Goal: Task Accomplishment & Management: Use online tool/utility

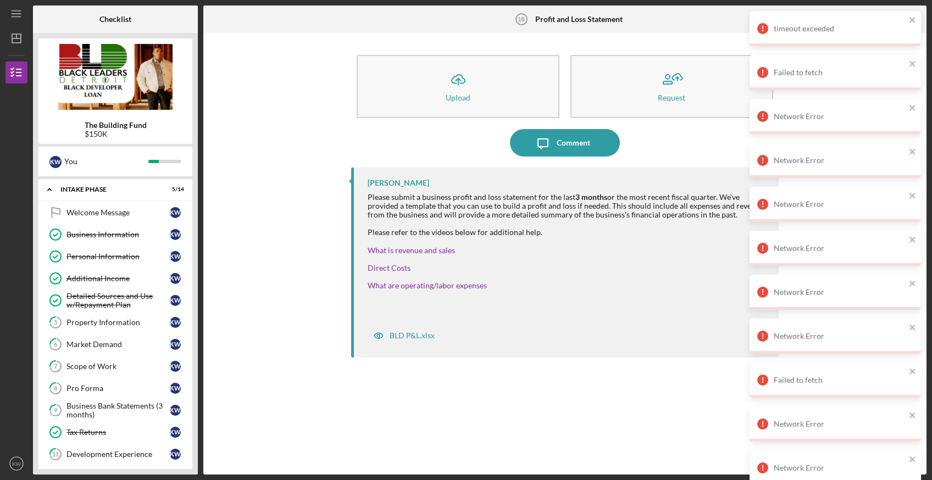
scroll to position [200, 0]
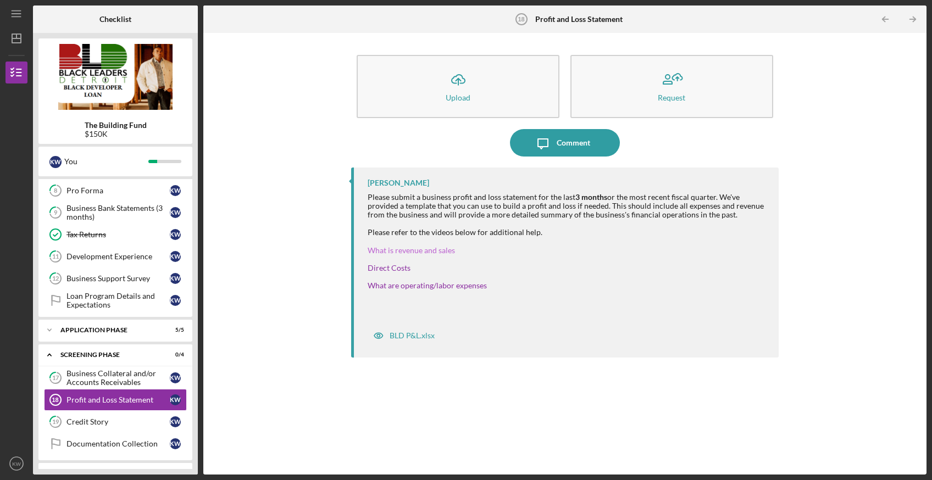
scroll to position [200, 0]
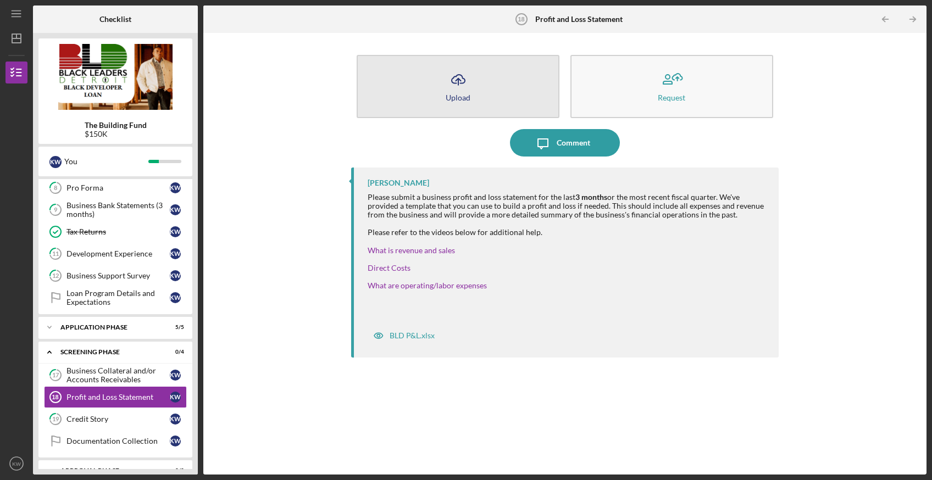
click at [498, 96] on button "Icon/Upload Upload" at bounding box center [457, 86] width 203 height 63
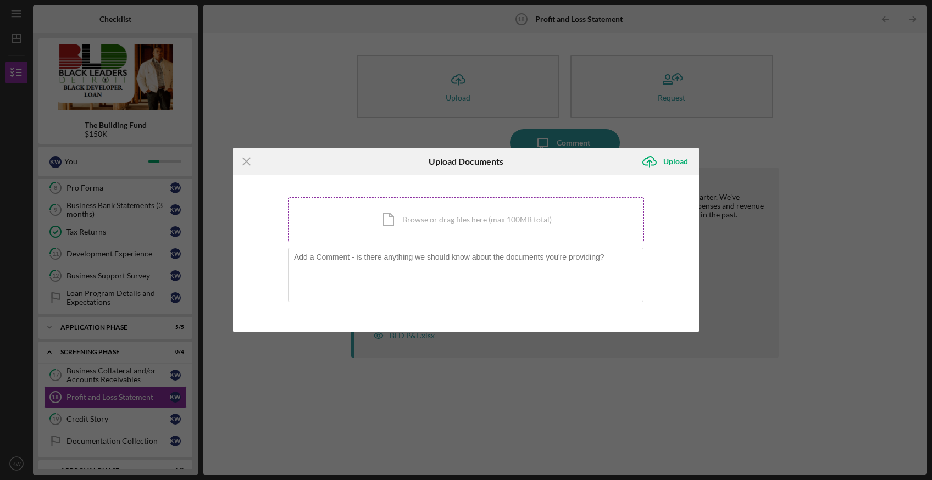
click at [397, 211] on div "Icon/Document Browse or drag files here (max 100MB total) Tap to choose files o…" at bounding box center [466, 219] width 356 height 45
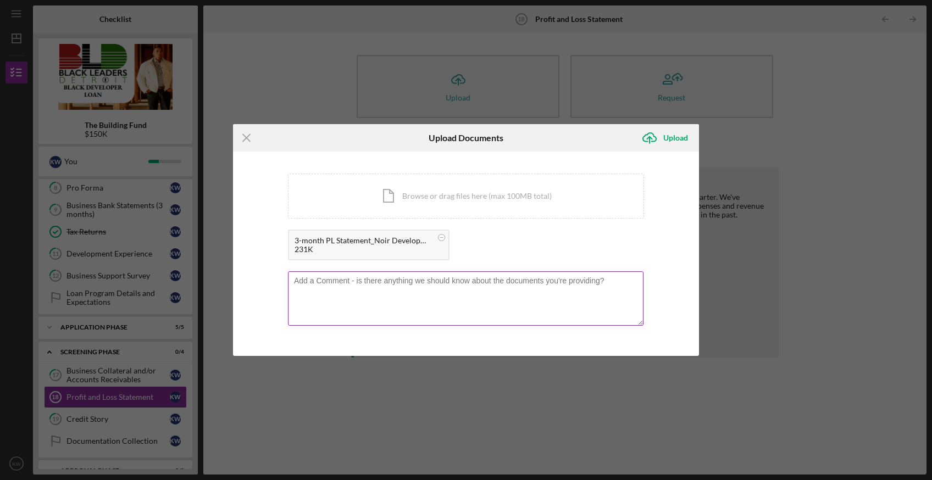
click at [413, 294] on textarea at bounding box center [465, 298] width 355 height 54
type textarea "T"
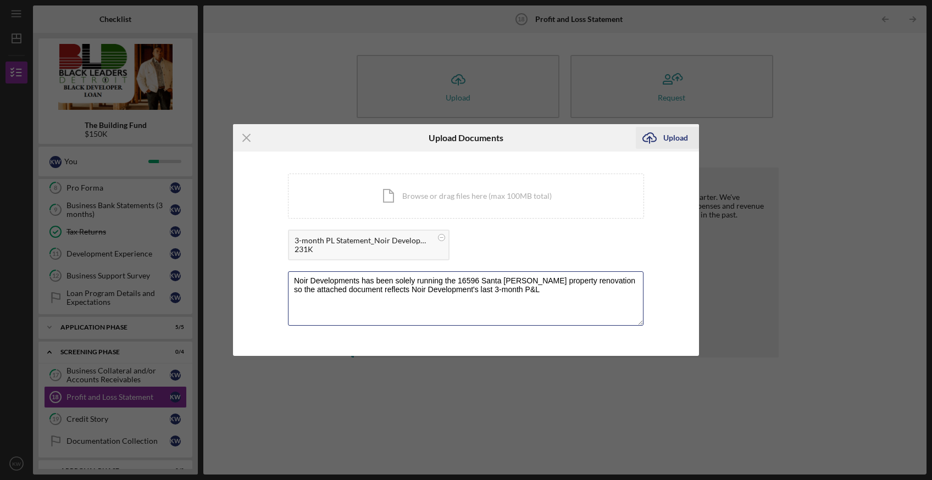
type textarea "Noir Developments has been solely running the 16596 Santa [PERSON_NAME] propert…"
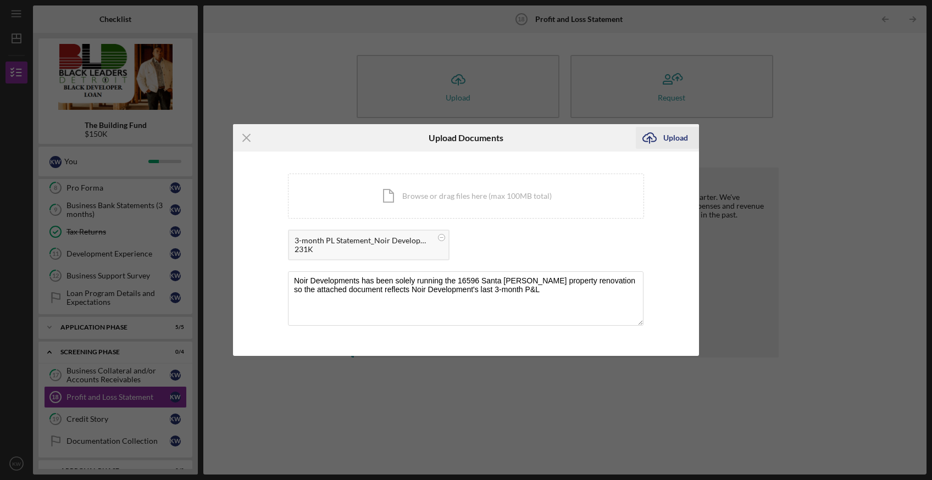
click at [667, 140] on div "Upload" at bounding box center [675, 138] width 25 height 22
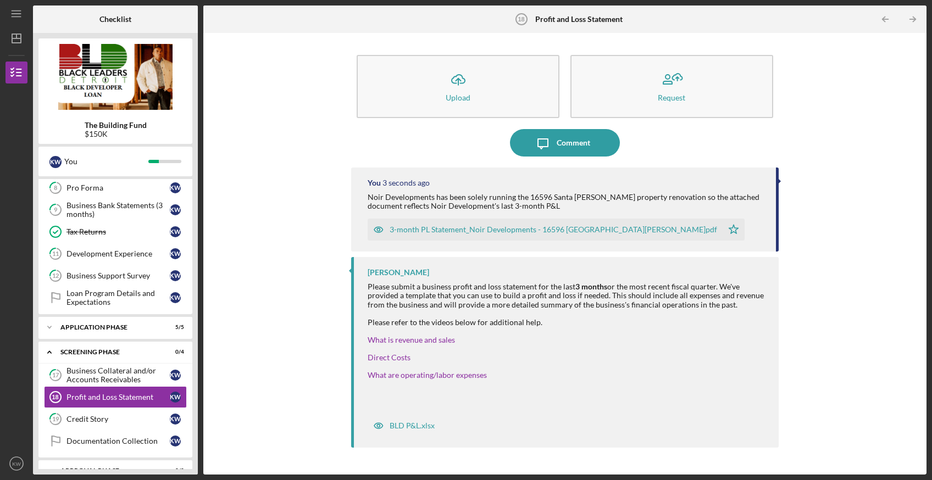
click at [807, 204] on div "Icon/Upload Upload Request Icon/Message Comment You 3 seconds ago Noir Developm…" at bounding box center [565, 253] width 712 height 431
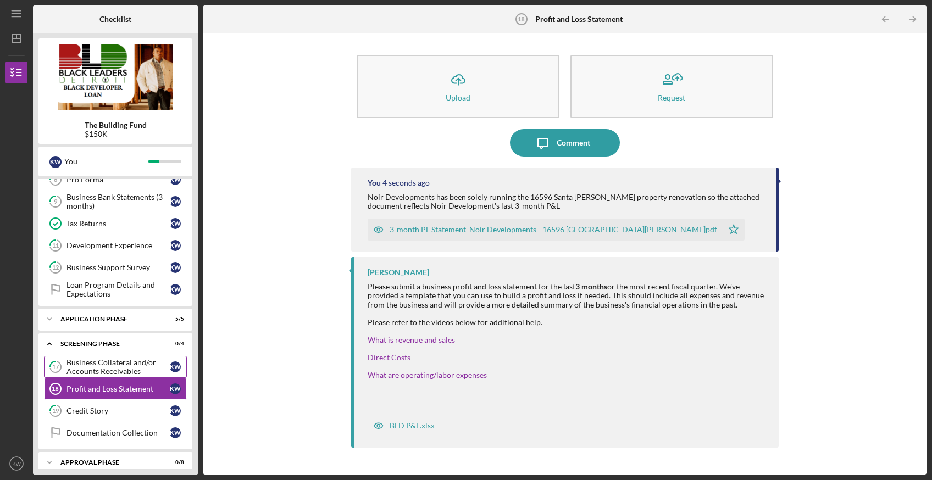
scroll to position [219, 0]
